Goal: Find contact information: Find contact information

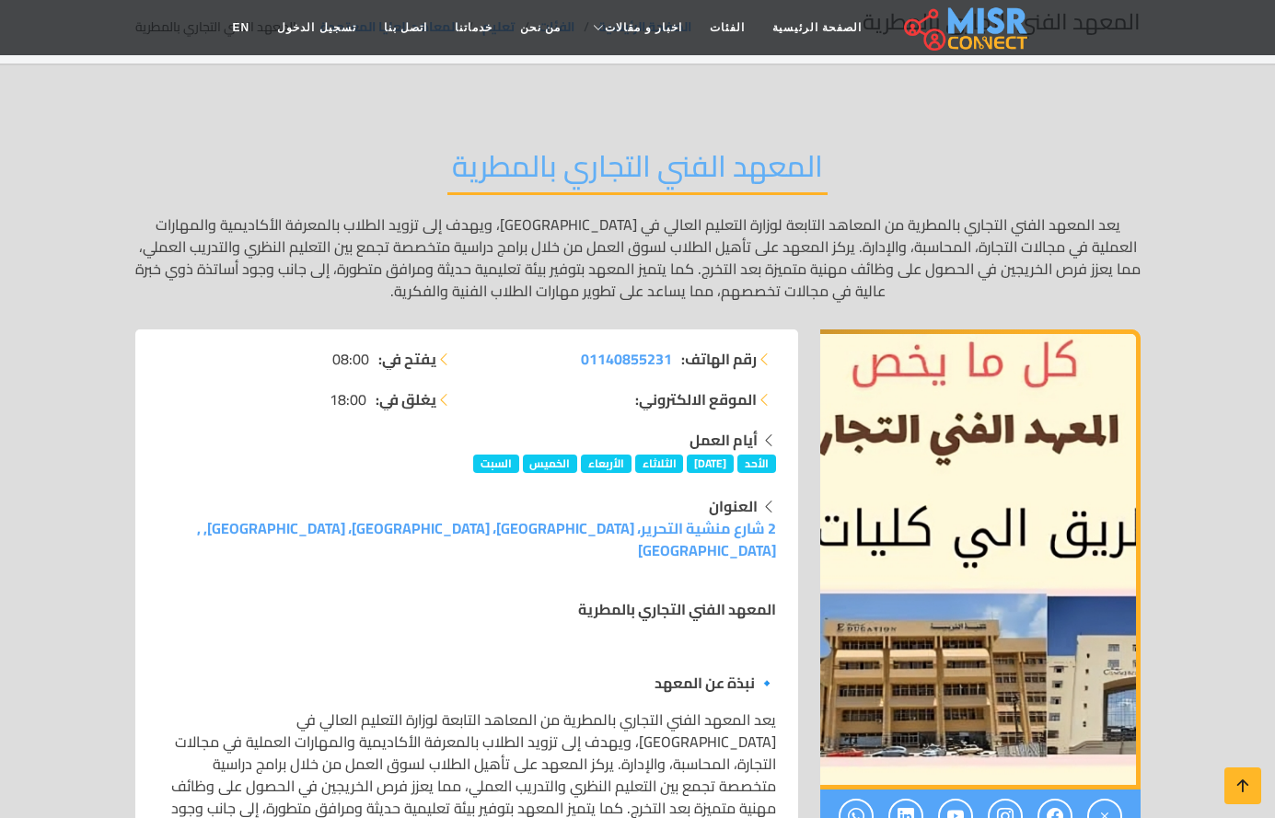
scroll to position [184, 0]
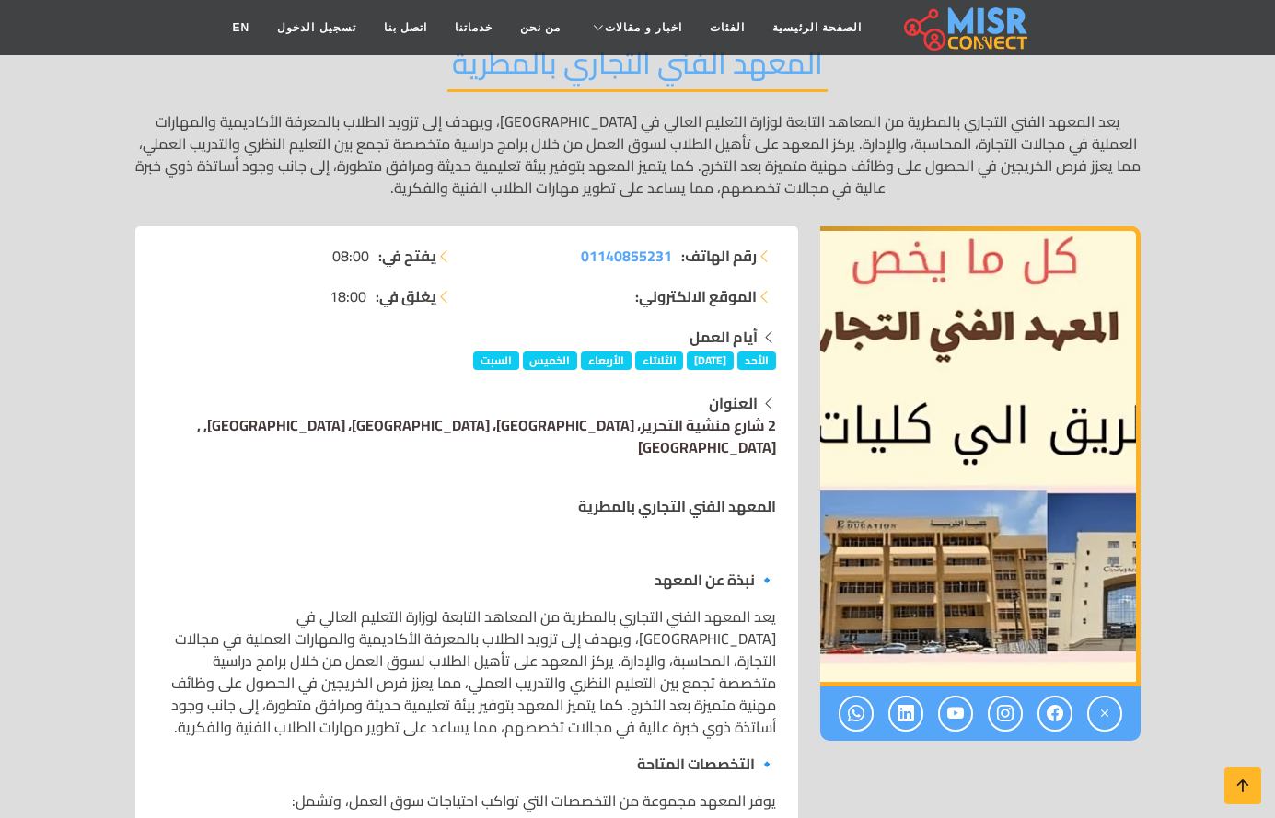
click at [661, 411] on link "2 شارع منشية التحرير، [GEOGRAPHIC_DATA]، [GEOGRAPHIC_DATA]، [GEOGRAPHIC_DATA], …" at bounding box center [486, 436] width 579 height 50
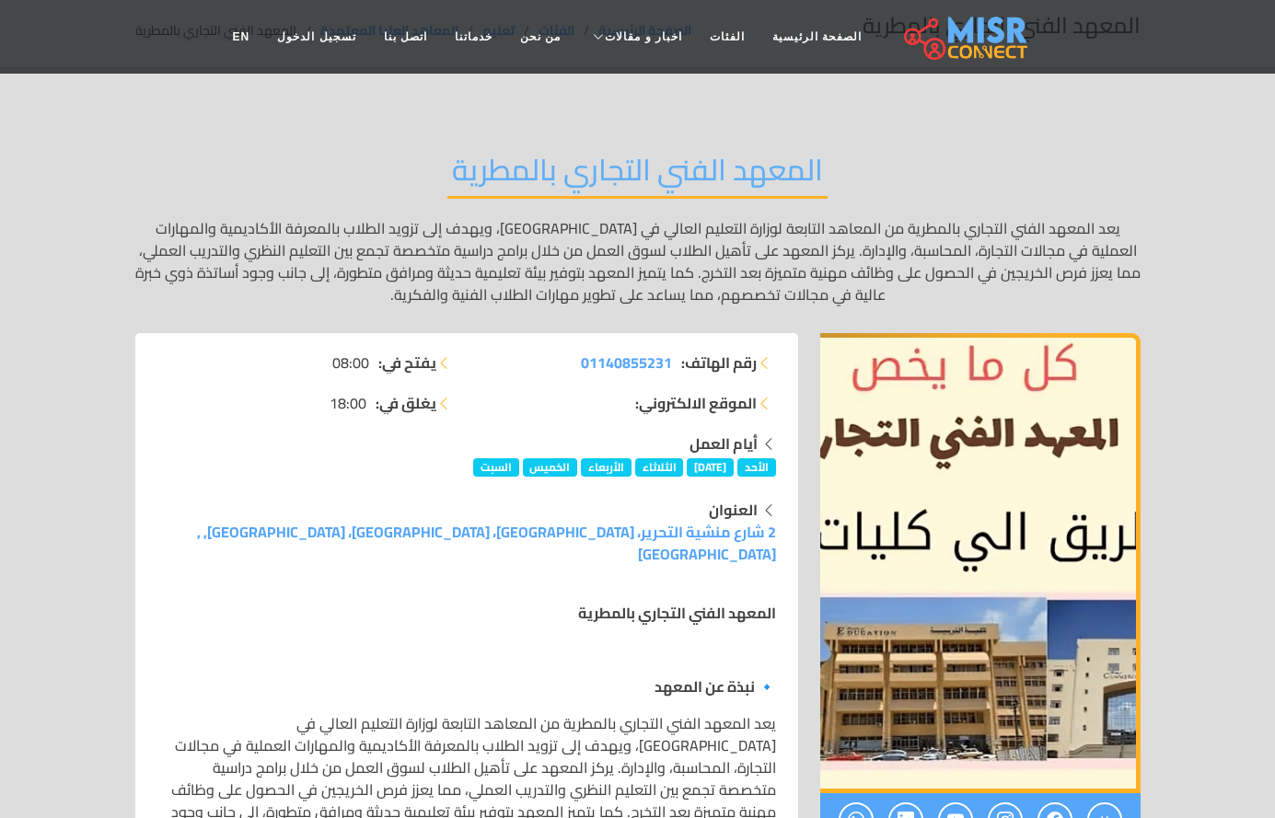
scroll to position [0, 0]
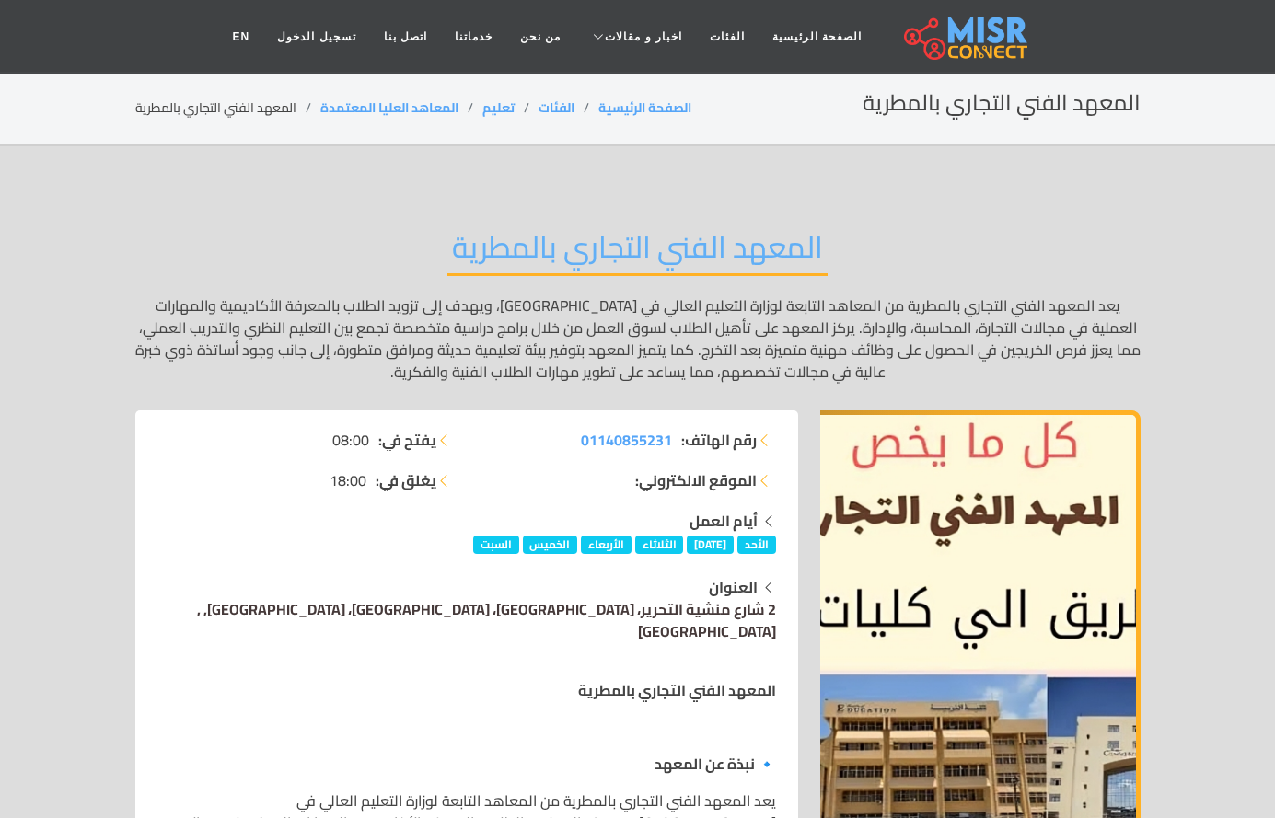
drag, startPoint x: 714, startPoint y: 599, endPoint x: 662, endPoint y: 583, distance: 54.7
click at [662, 595] on link "2 شارع منشية التحرير، [GEOGRAPHIC_DATA]، [GEOGRAPHIC_DATA]، [GEOGRAPHIC_DATA], …" at bounding box center [486, 620] width 579 height 50
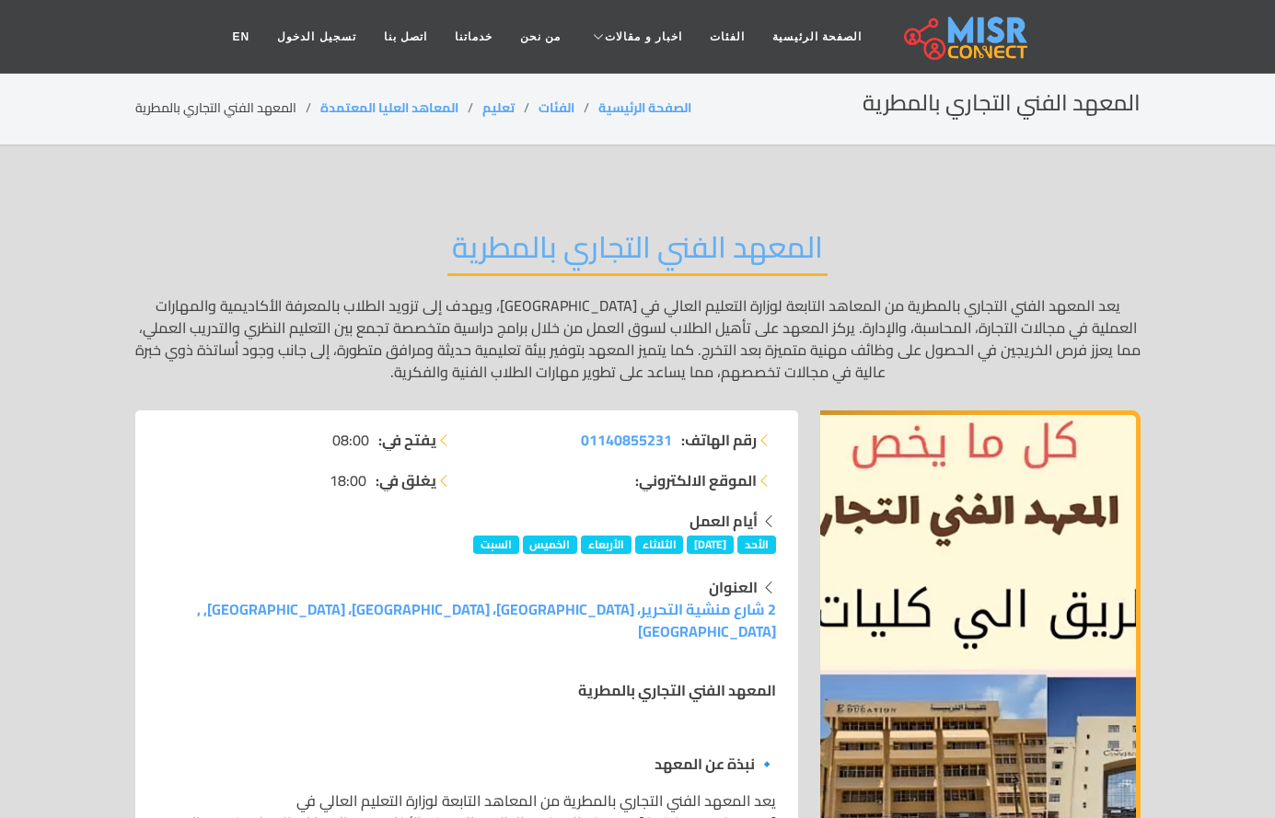
drag, startPoint x: 779, startPoint y: 595, endPoint x: 439, endPoint y: 585, distance: 339.7
click at [439, 585] on div "العنوان 2 شارع منشية التحرير، [GEOGRAPHIC_DATA]، [GEOGRAPHIC_DATA]، [GEOGRAPHIC…" at bounding box center [466, 609] width 618 height 66
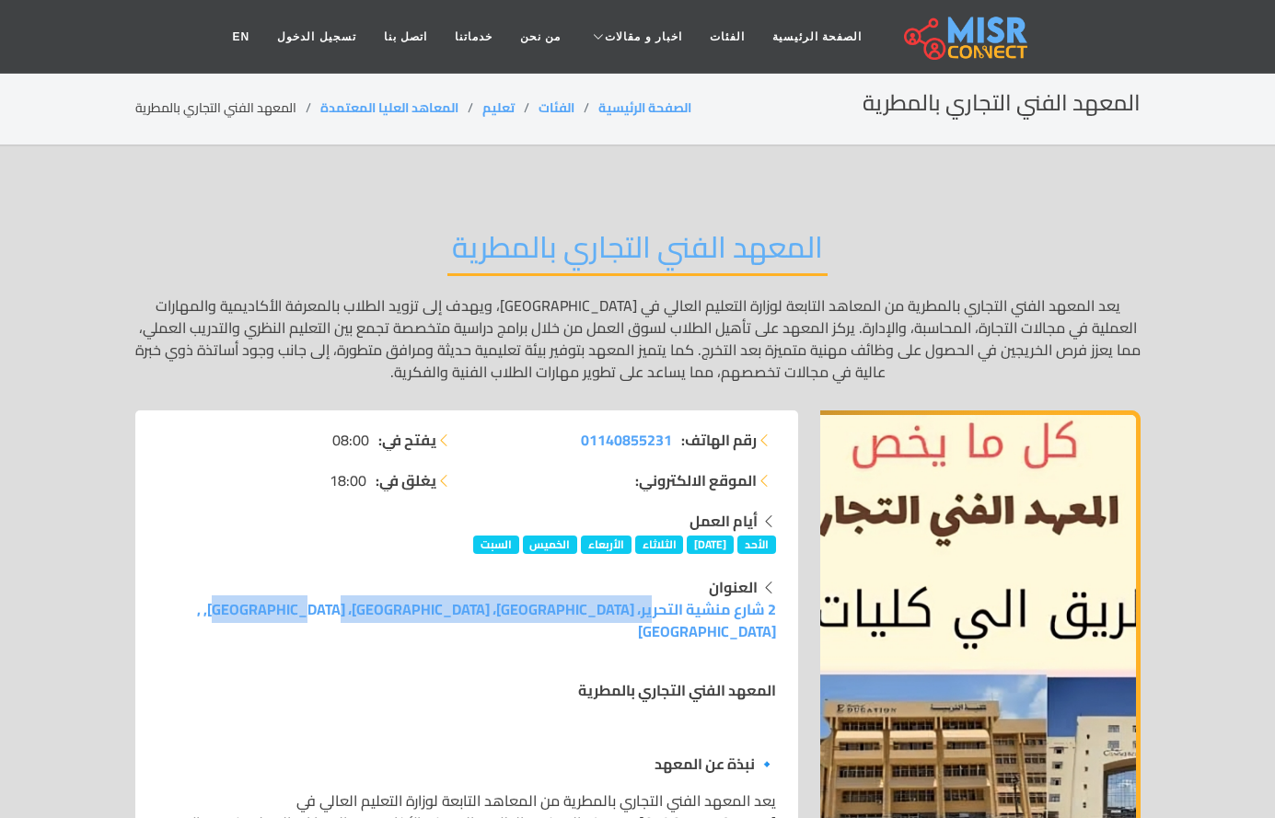
drag, startPoint x: 440, startPoint y: 588, endPoint x: 804, endPoint y: 592, distance: 364.4
click at [787, 592] on div "العنوان 2 شارع منشية التحرير، [GEOGRAPHIC_DATA]، [GEOGRAPHIC_DATA]، [GEOGRAPHIC…" at bounding box center [466, 609] width 640 height 66
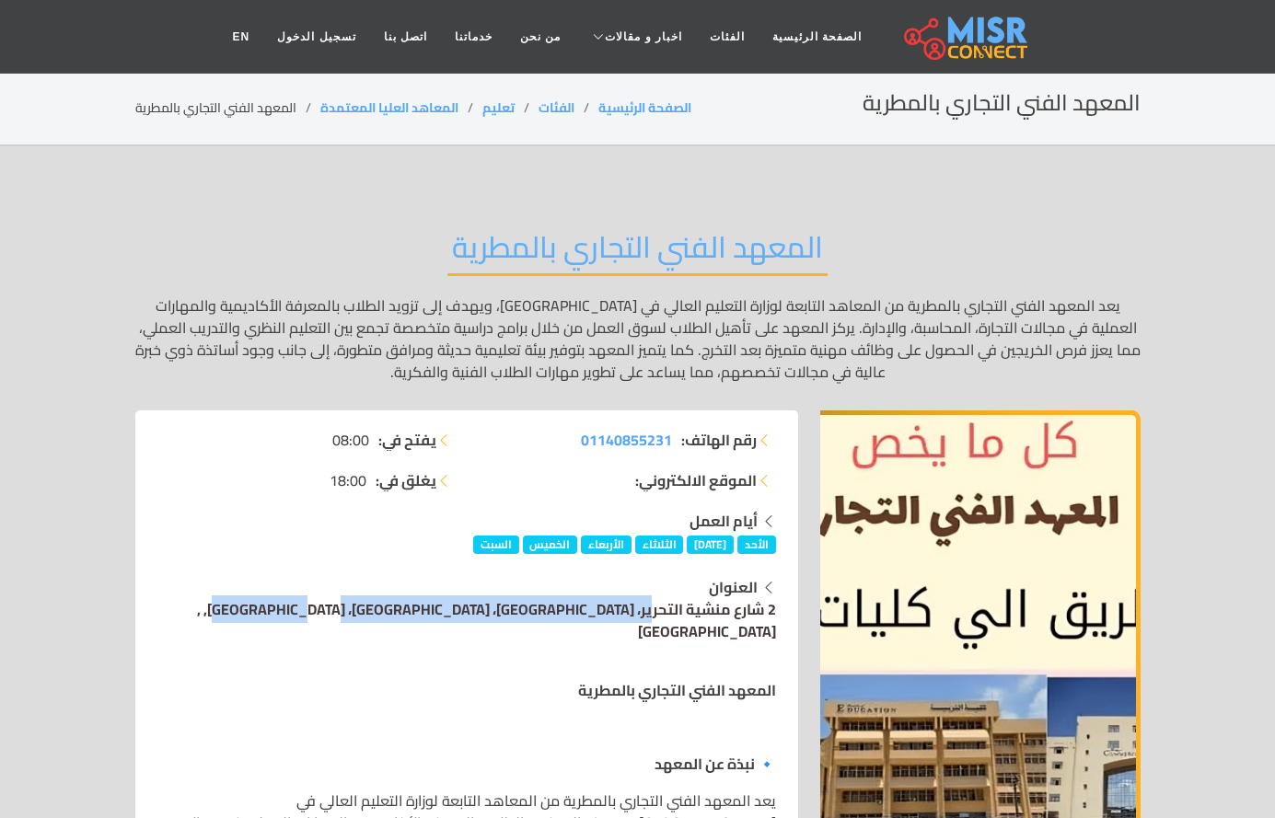
copy link "2 شارع منشية التحرير، [GEOGRAPHIC_DATA]، [GEOGRAPHIC_DATA]، [GEOGRAPHIC_DATA], …"
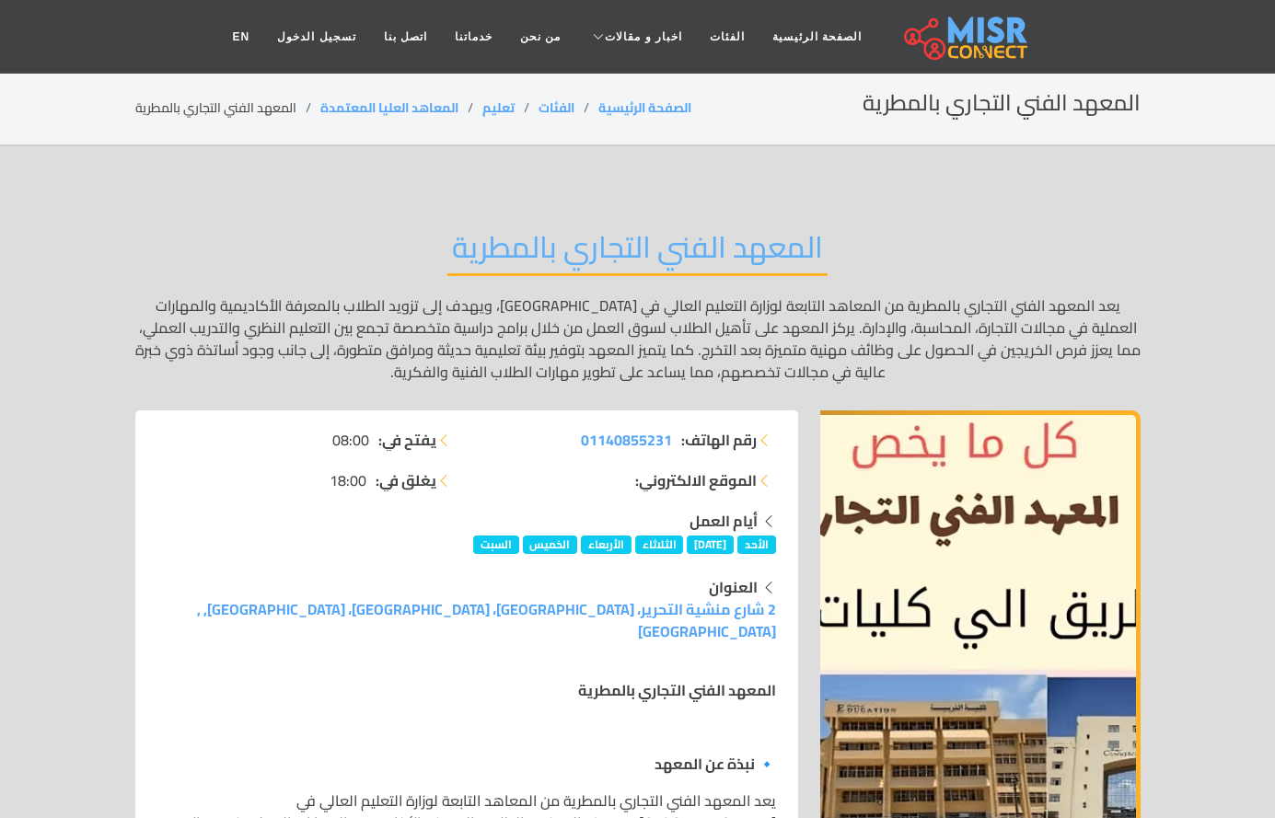
click at [245, 520] on div "أيام العمل [DATE] [DATE] [DATE] [DATE] [DATE] [DATE]" at bounding box center [466, 532] width 618 height 44
